Goal: Use online tool/utility: Use online tool/utility

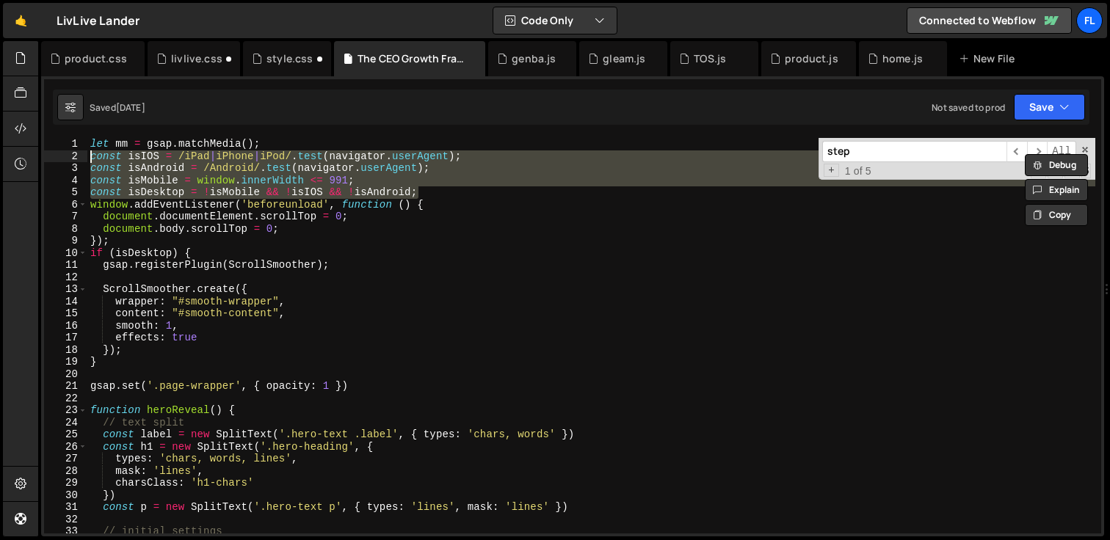
click at [274, 184] on div "let mm = gsap . matchMedia ( ) ; const isIOS = /iPad | iPhone | iPod/ . test ( …" at bounding box center [591, 336] width 1008 height 396
type textarea "const isMobile = window.innerWidth <= 991;"
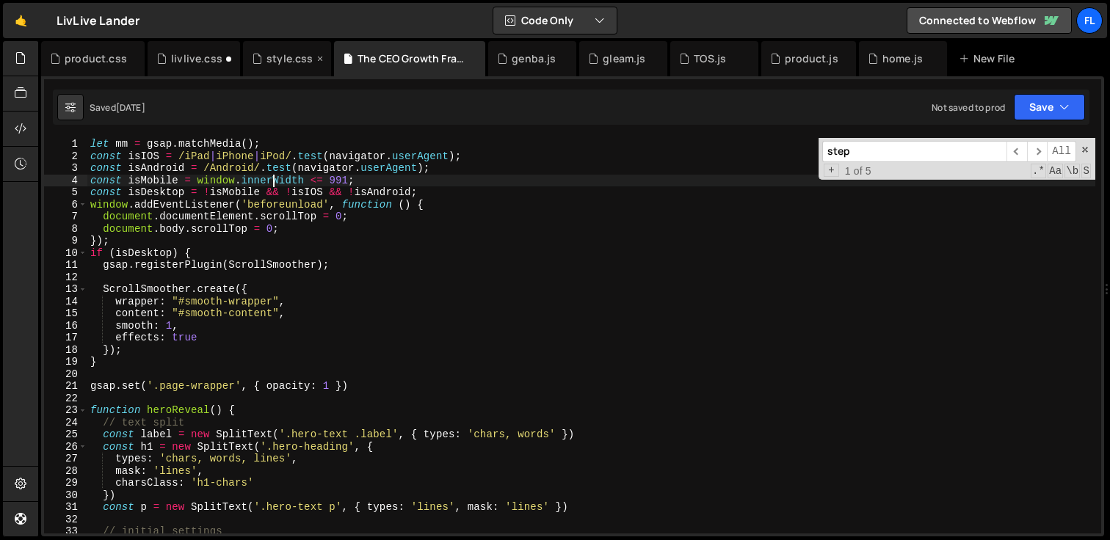
click at [277, 55] on div "style.css" at bounding box center [289, 58] width 46 height 15
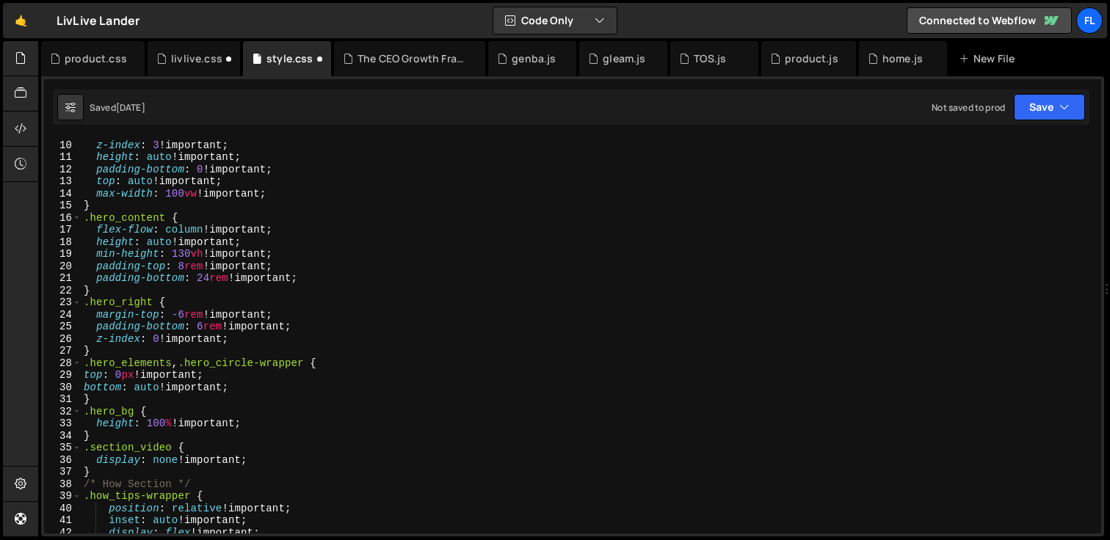
click at [222, 264] on div ".hero_video-sticky { z-index : 3 !important ; height : auto !important ; paddin…" at bounding box center [738, 374] width 1314 height 494
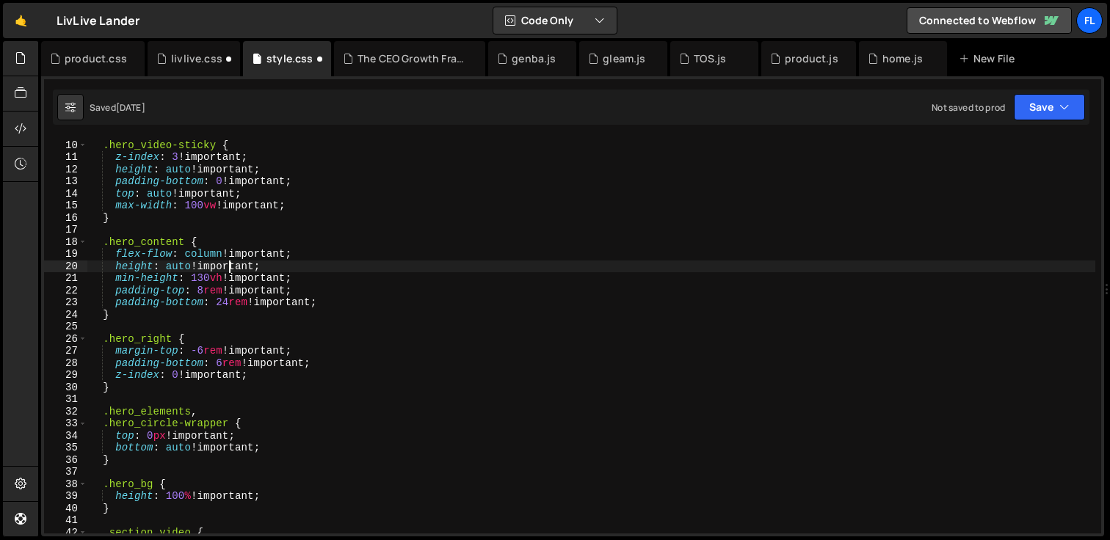
type textarea "height: auto !important;"
click at [177, 61] on div "livlive.css" at bounding box center [196, 58] width 51 height 15
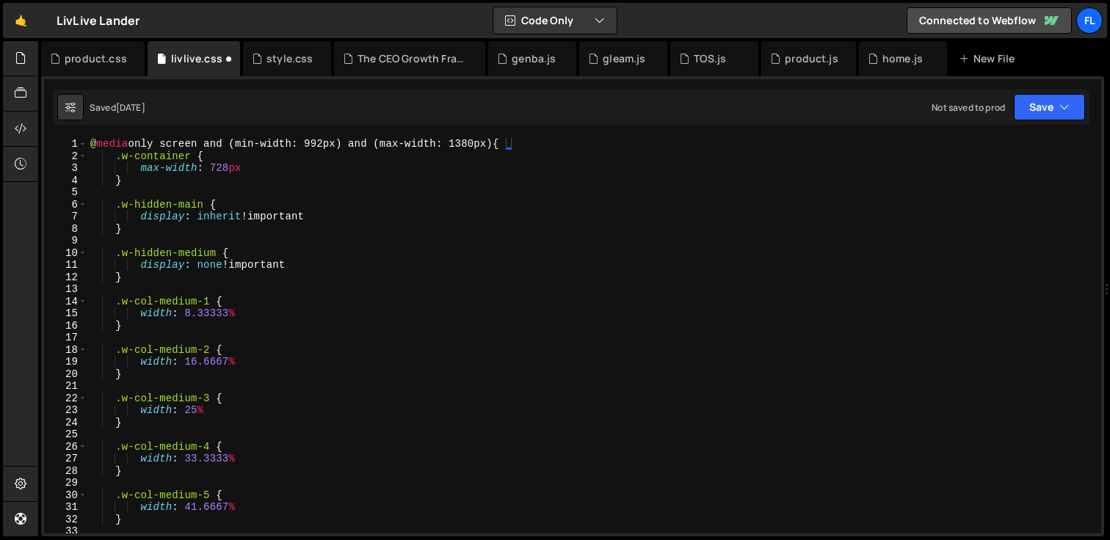
click at [214, 244] on div "@ media only screen and (min-width: 992px) and (max-width: 1380px) { .w-contain…" at bounding box center [591, 348] width 1008 height 420
